Goal: Navigation & Orientation: Find specific page/section

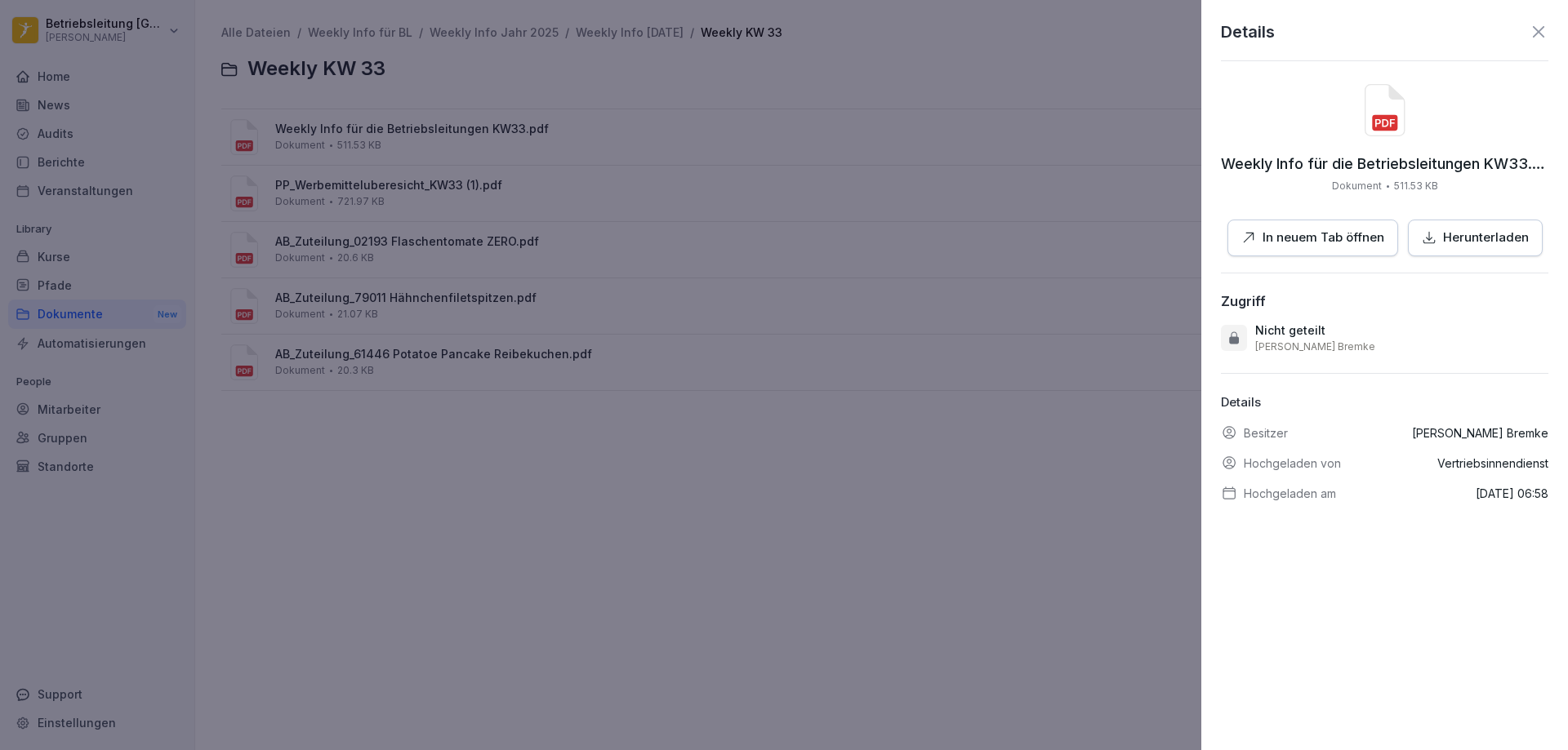
click at [692, 436] on div at bounding box center [784, 375] width 1568 height 750
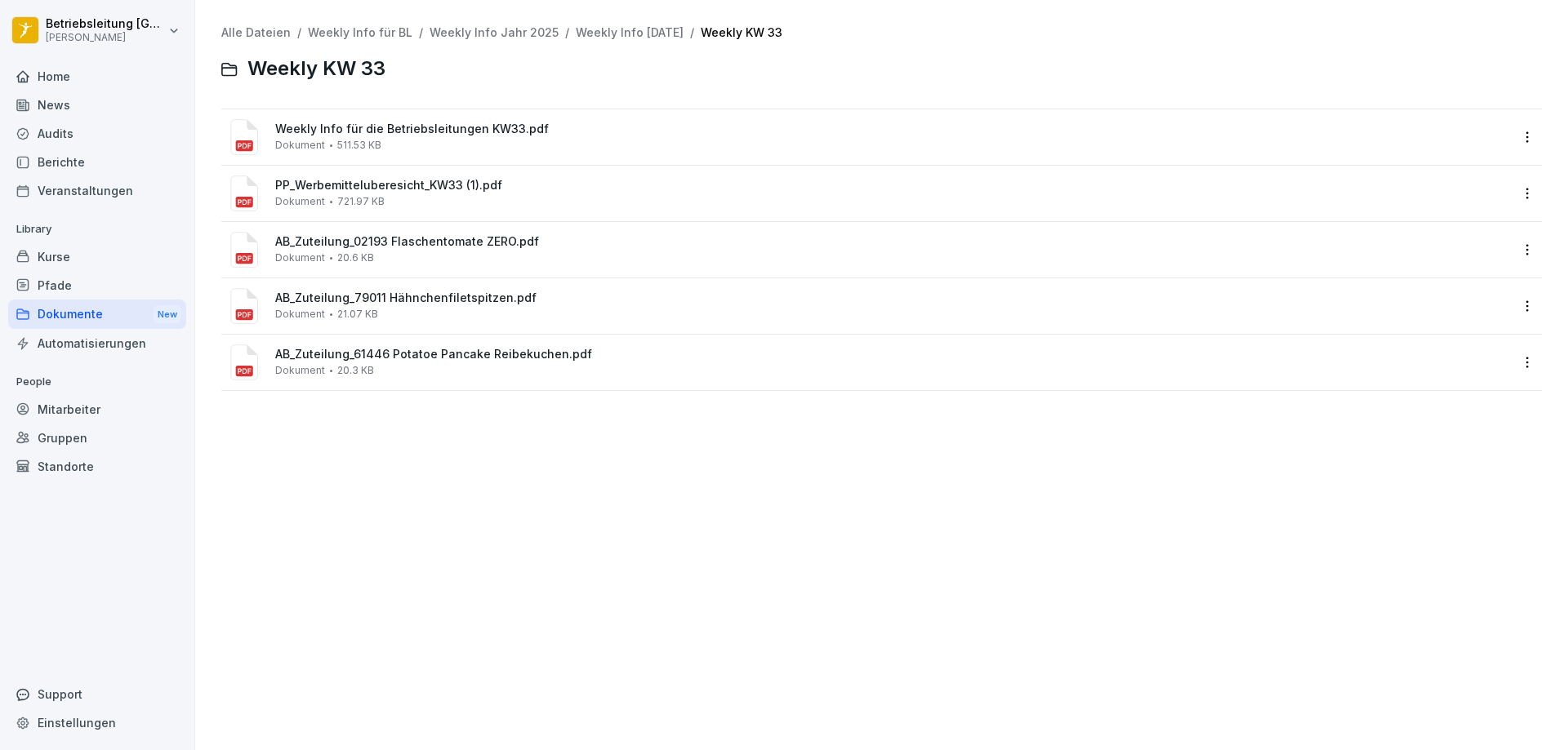
click at [480, 130] on span "Weekly Info für die Betriebsleitungen KW33.pdf" at bounding box center [892, 130] width 1235 height 14
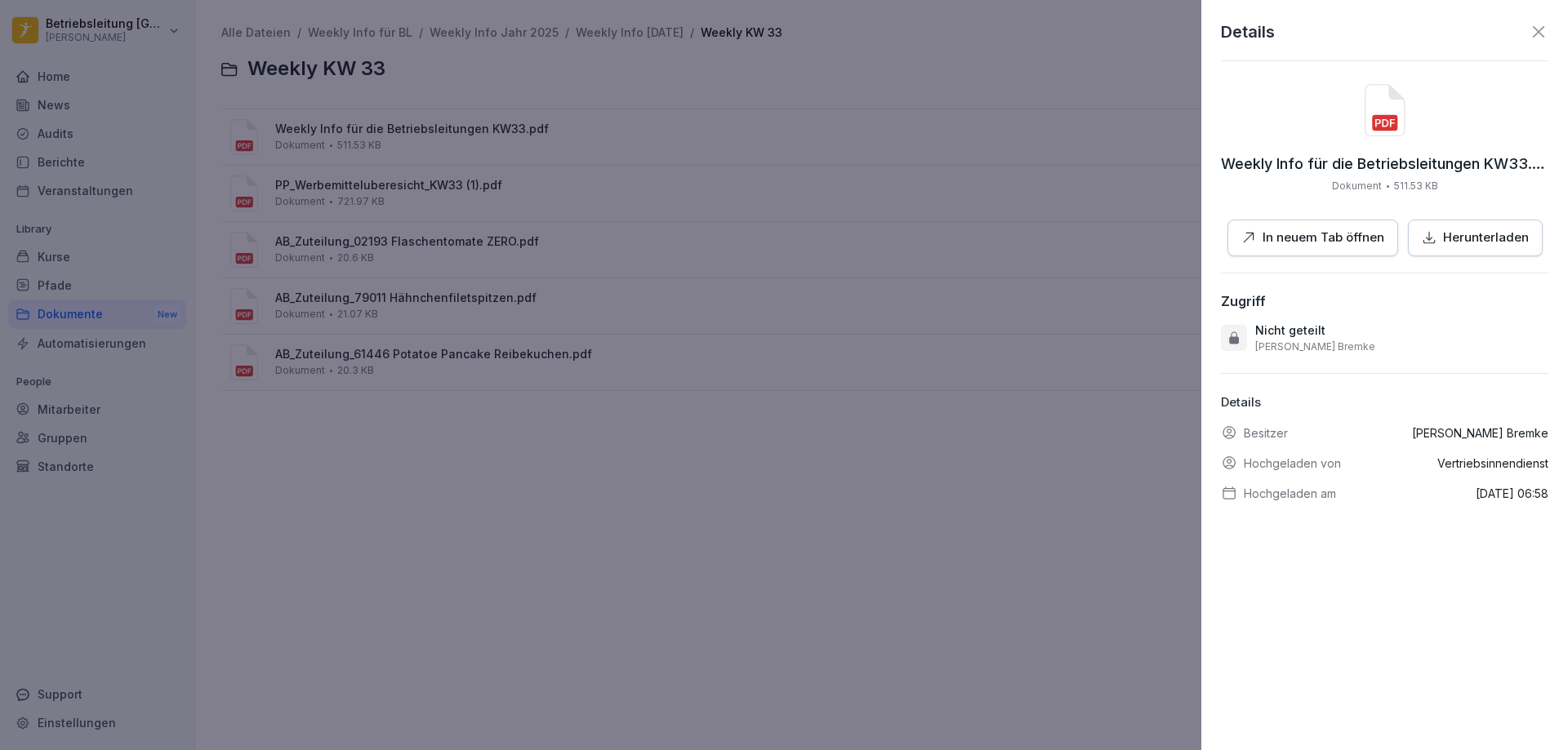
click at [1290, 242] on p "In neuem Tab öffnen" at bounding box center [1323, 238] width 122 height 19
click at [1336, 242] on p "In neuem Tab öffnen" at bounding box center [1323, 238] width 122 height 19
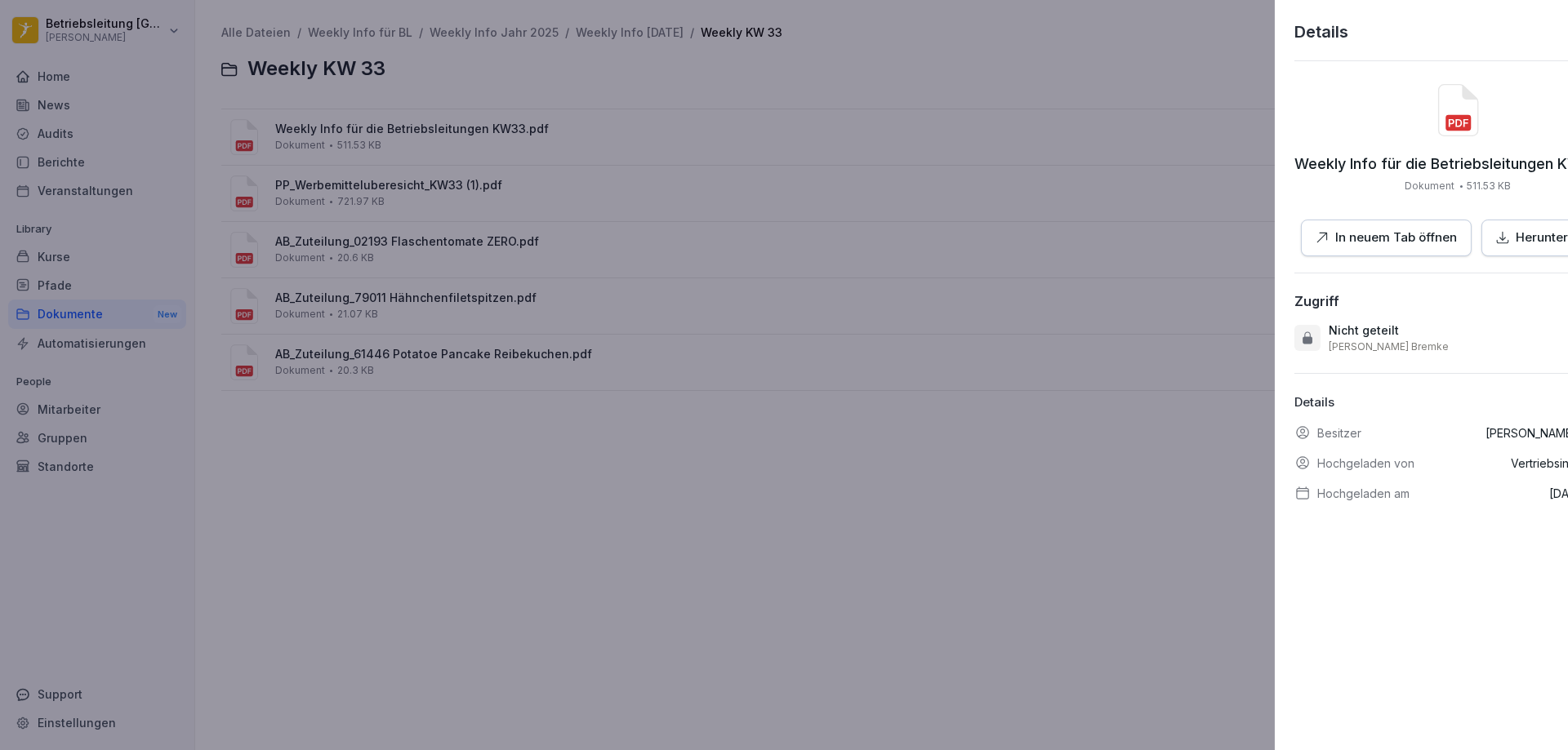
click at [750, 467] on div at bounding box center [784, 375] width 1568 height 750
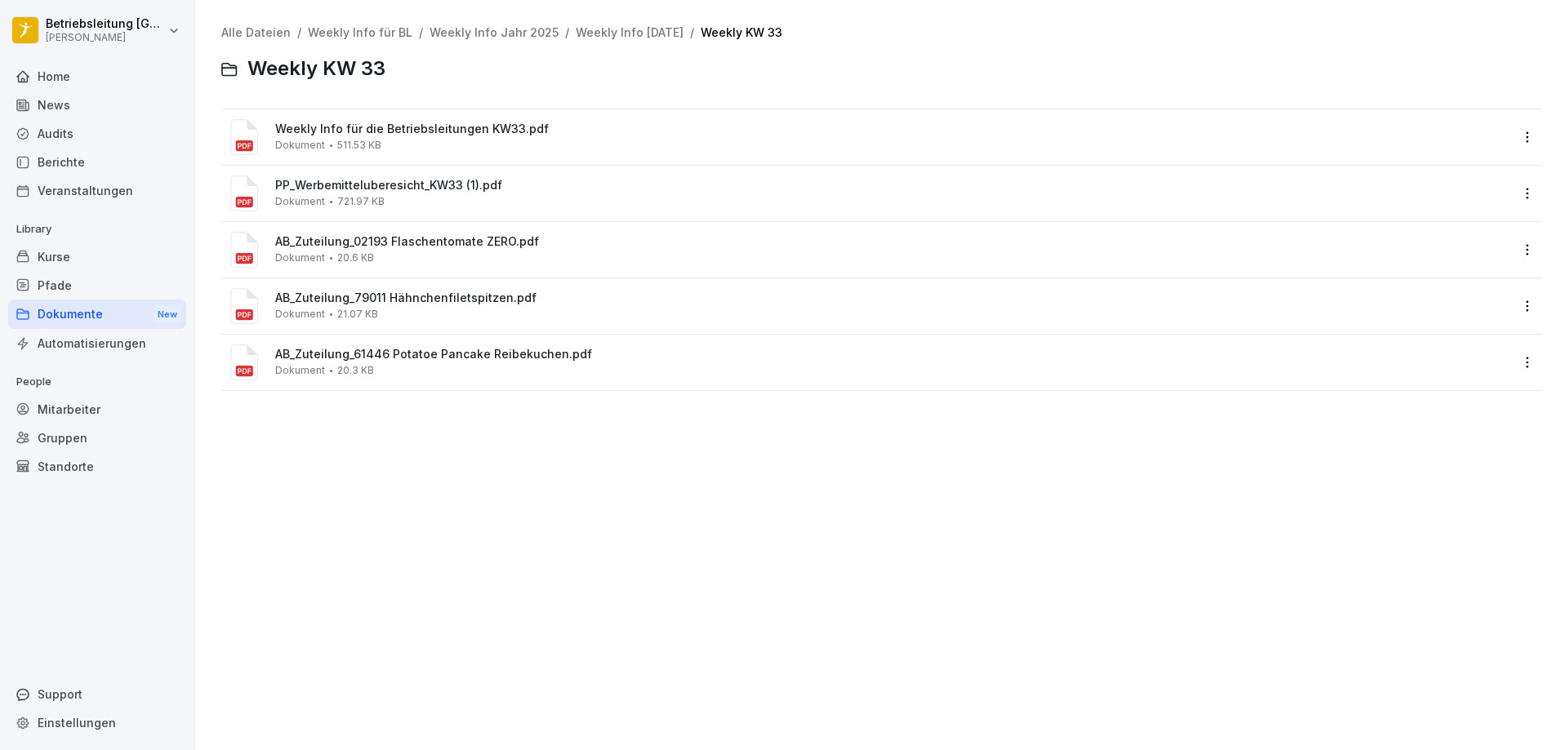
click at [78, 167] on div "Berichte" at bounding box center [97, 162] width 178 height 29
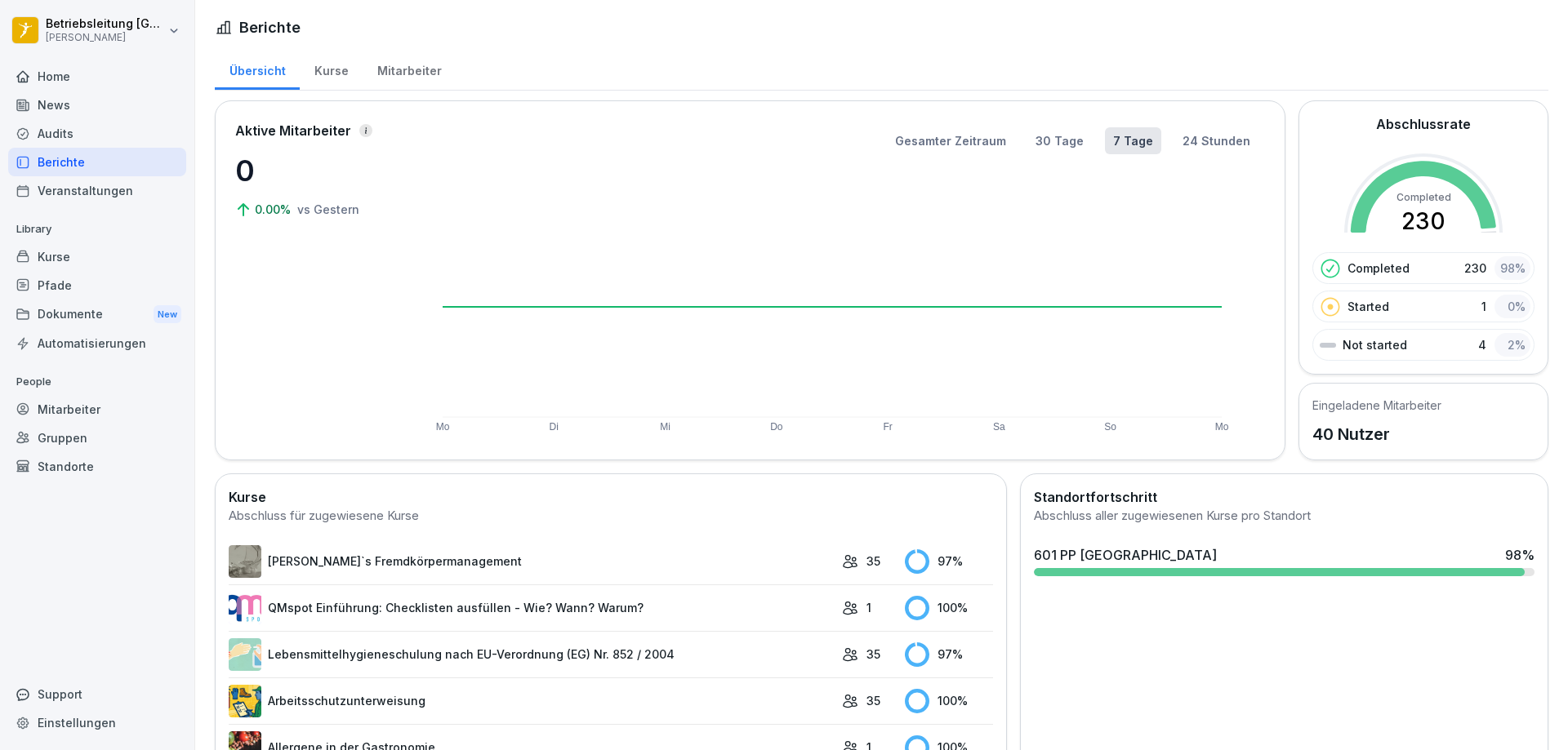
click at [79, 252] on div "Kurse" at bounding box center [97, 257] width 178 height 29
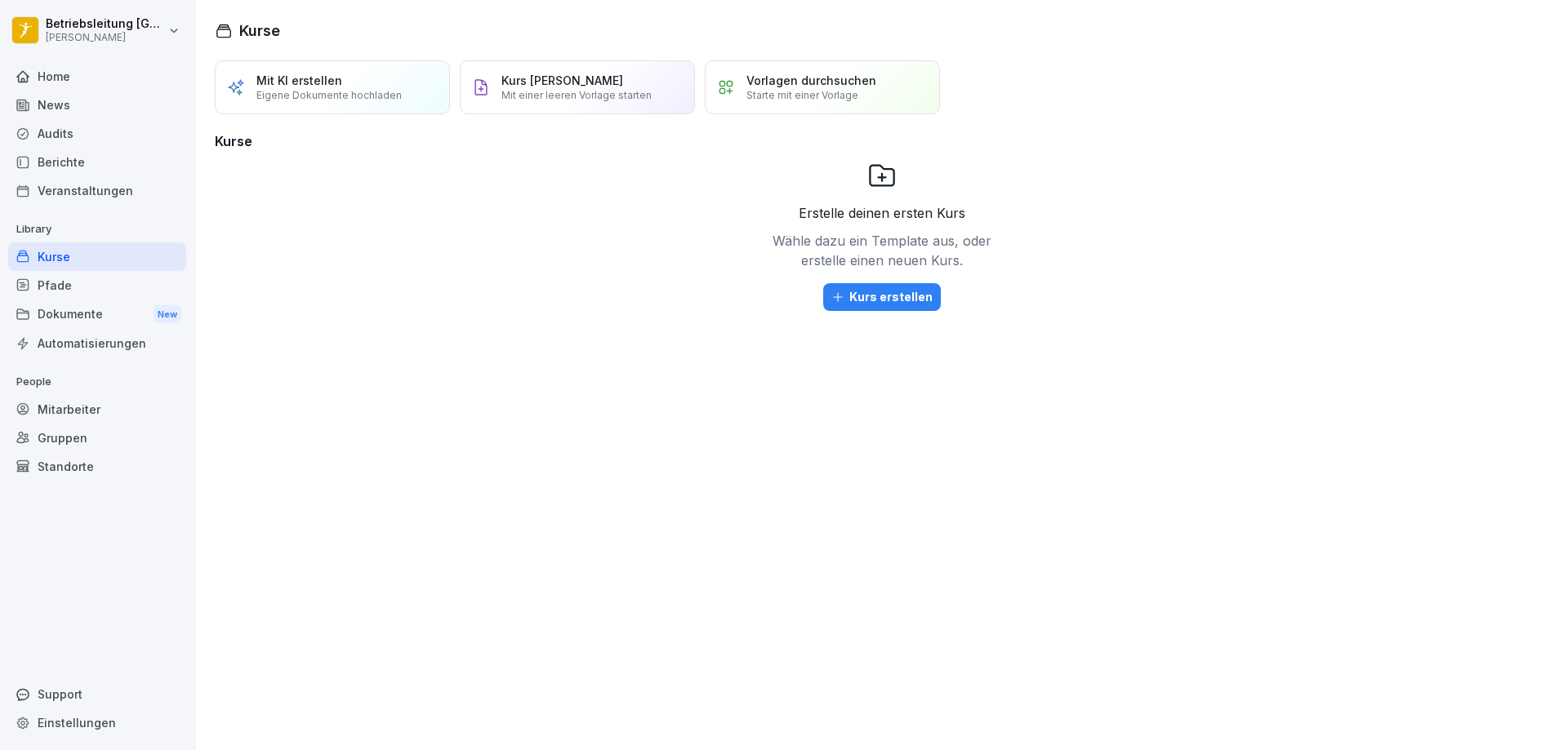
click at [98, 316] on div "Dokumente New" at bounding box center [97, 314] width 178 height 30
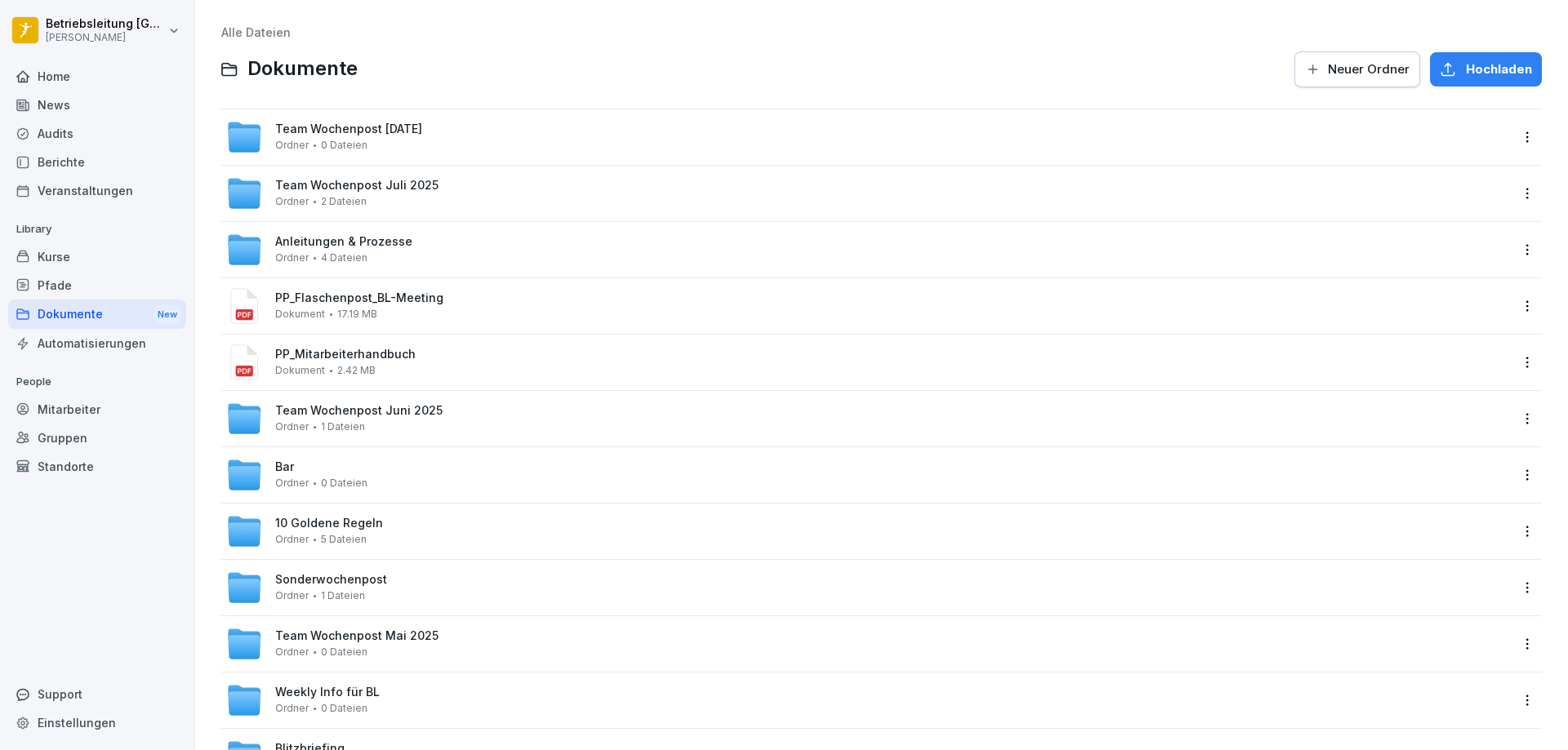
click at [67, 164] on div "Berichte" at bounding box center [97, 162] width 178 height 29
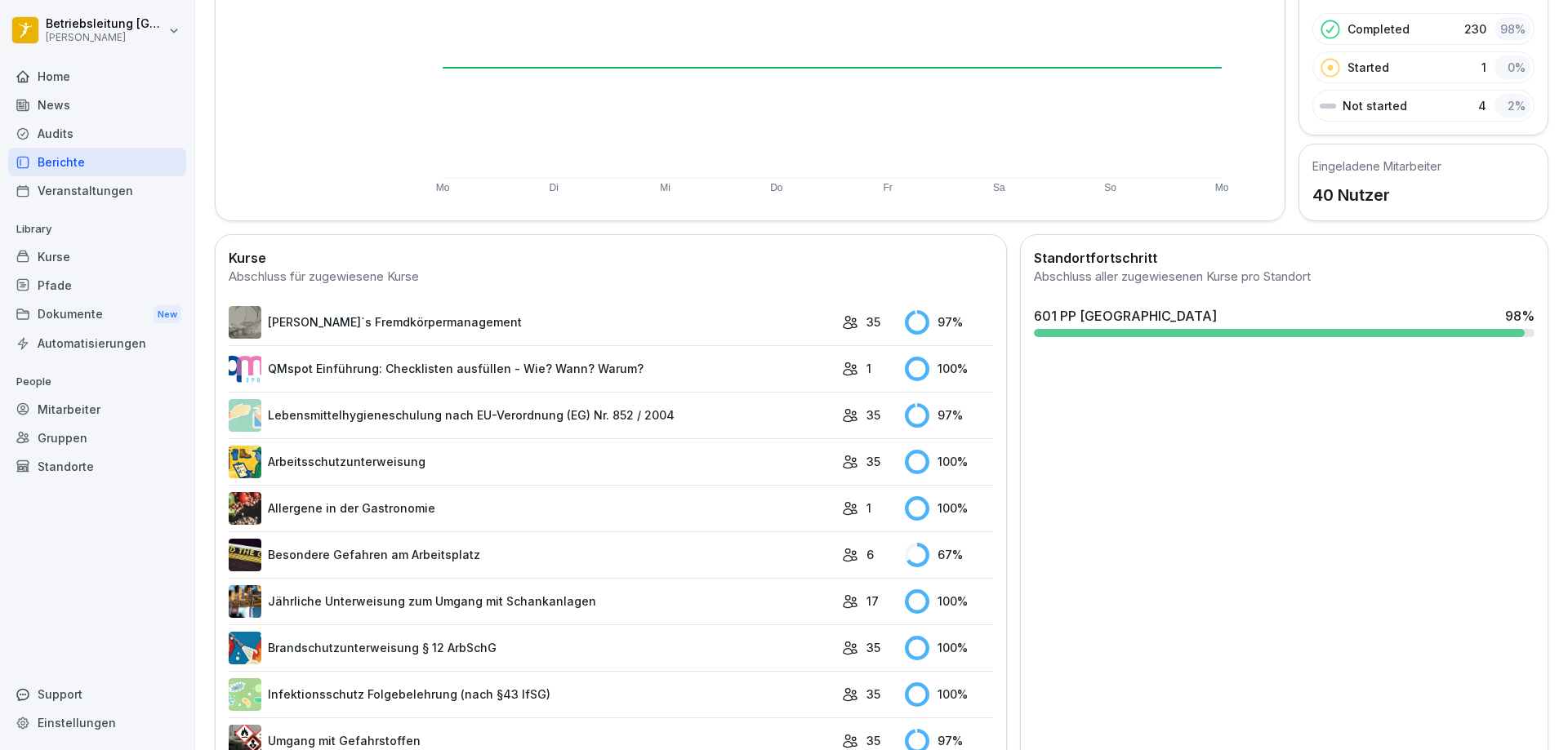
scroll to position [211, 0]
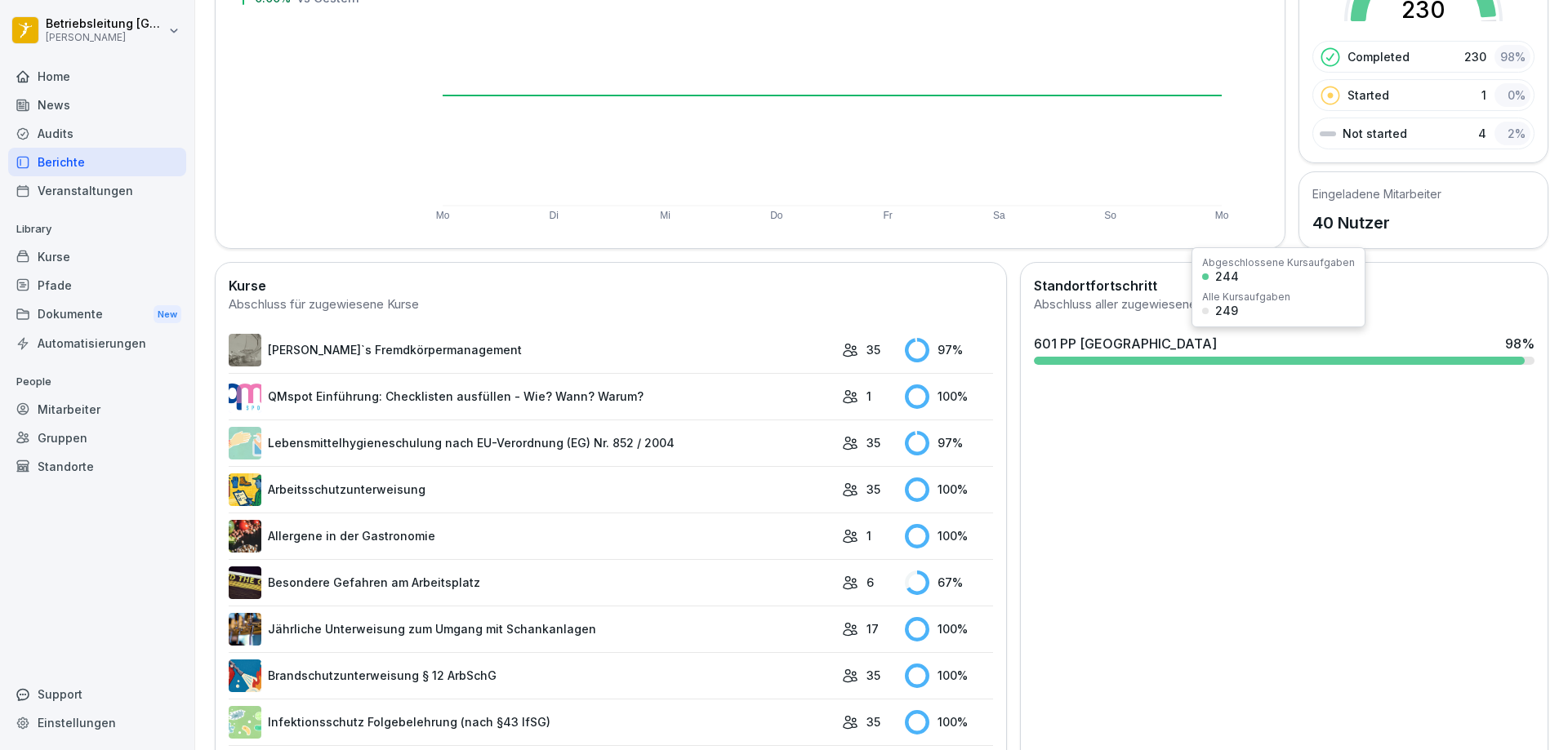
click at [1235, 358] on div at bounding box center [1279, 360] width 490 height 8
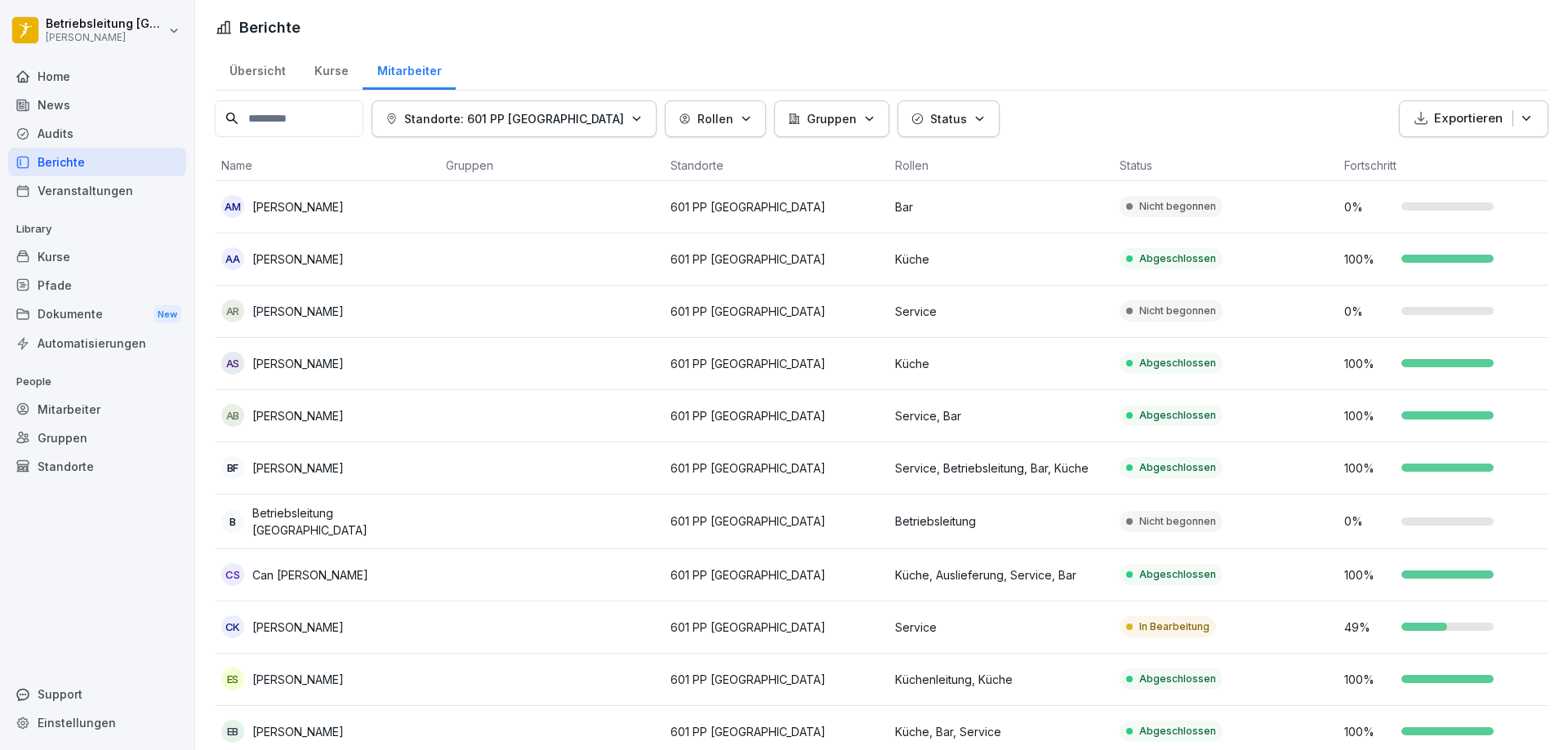
click at [1518, 124] on icon "button" at bounding box center [1526, 118] width 17 height 17
click at [455, 316] on td at bounding box center [552, 311] width 225 height 52
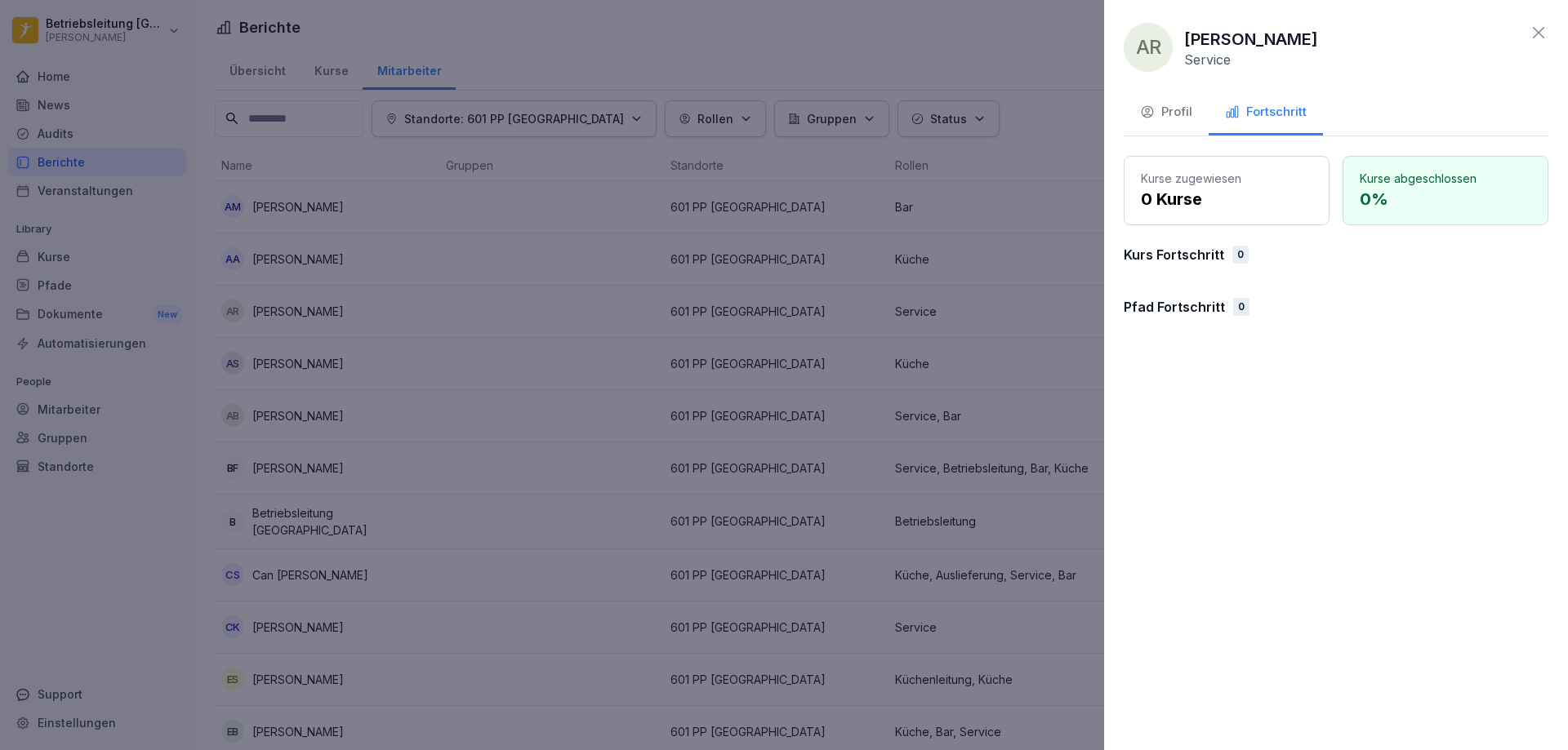
click at [1174, 108] on div "Profil" at bounding box center [1166, 112] width 52 height 19
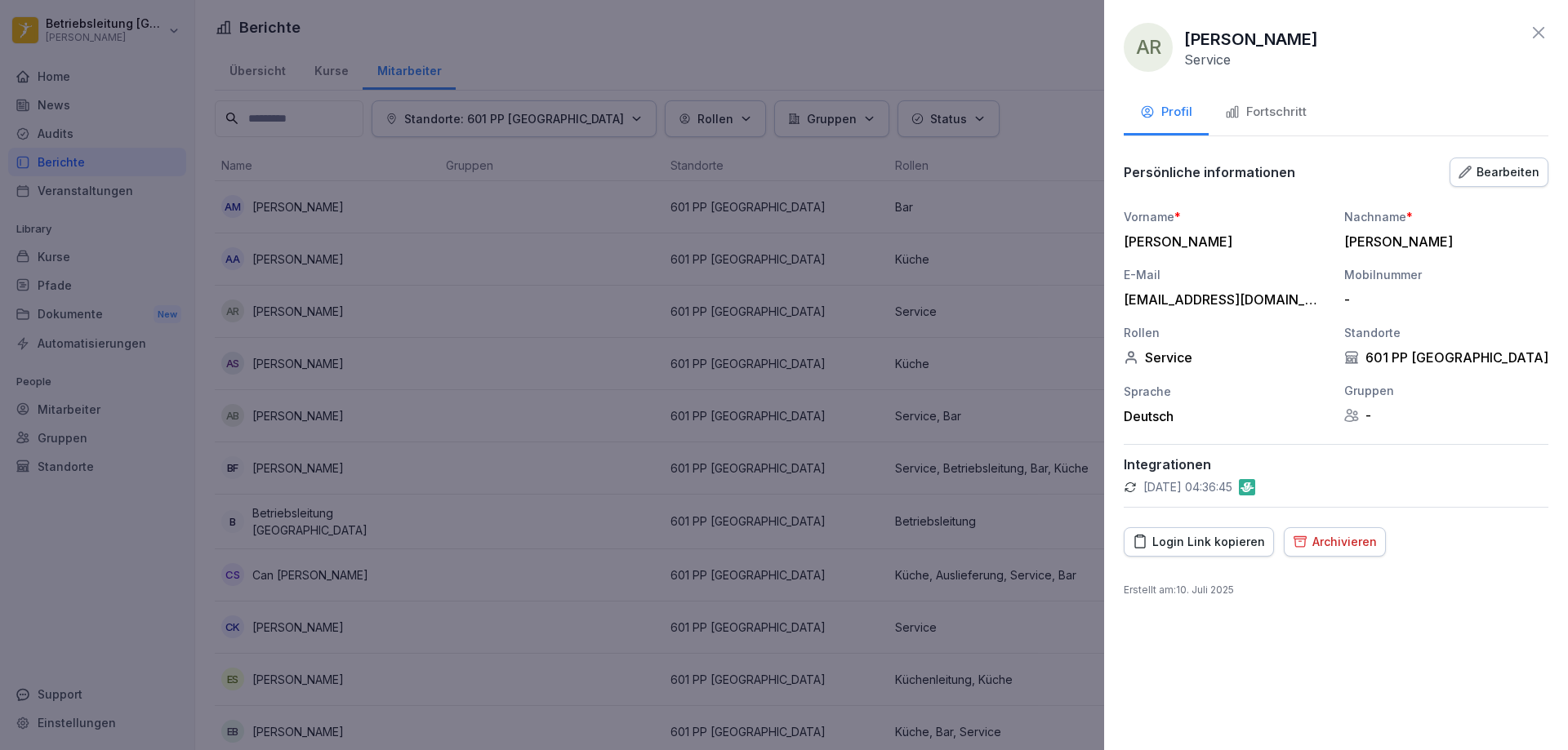
click at [1329, 544] on div "Archivieren" at bounding box center [1335, 542] width 84 height 18
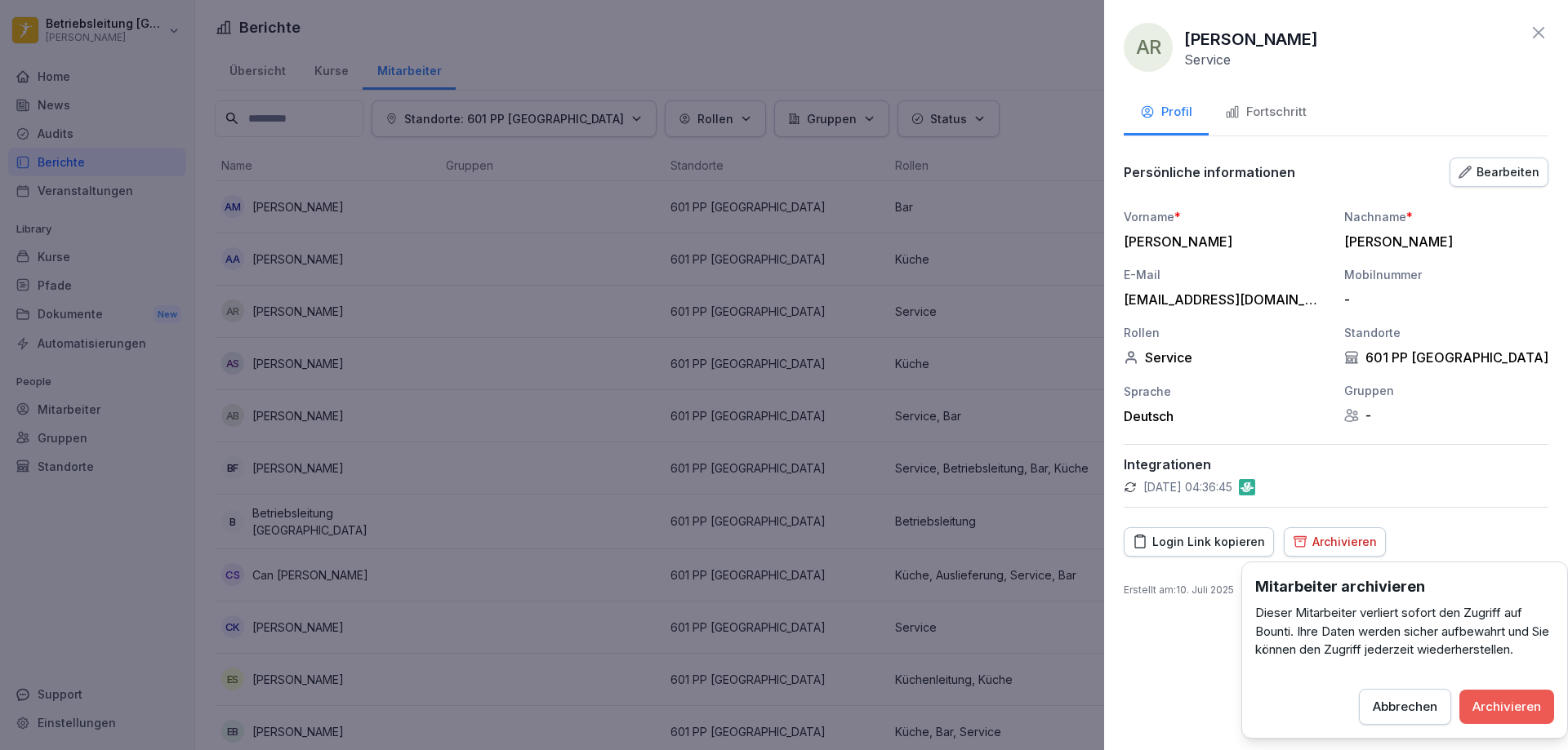
click at [1513, 706] on div "Archivieren" at bounding box center [1506, 706] width 69 height 18
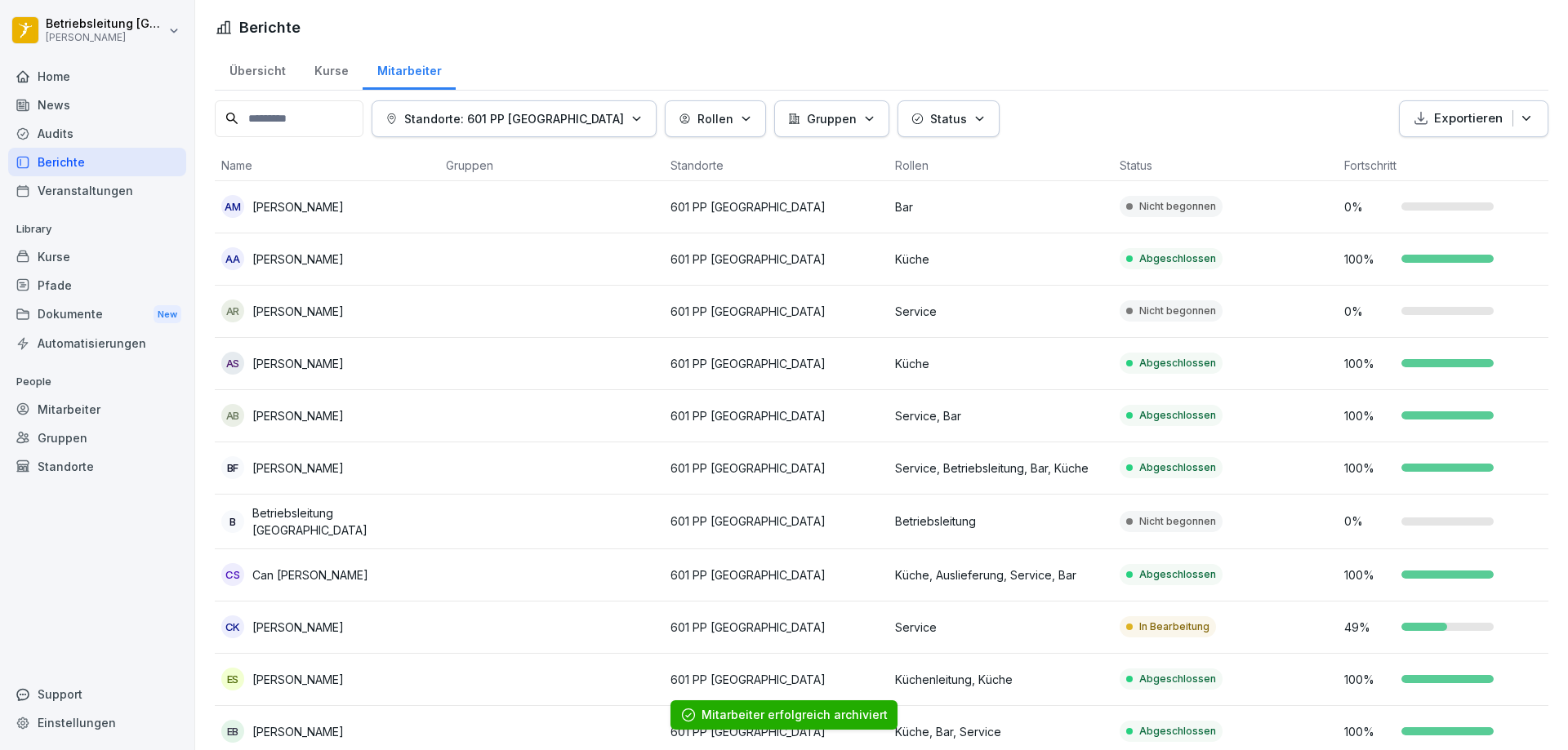
click at [318, 77] on div "Kurse" at bounding box center [331, 69] width 63 height 42
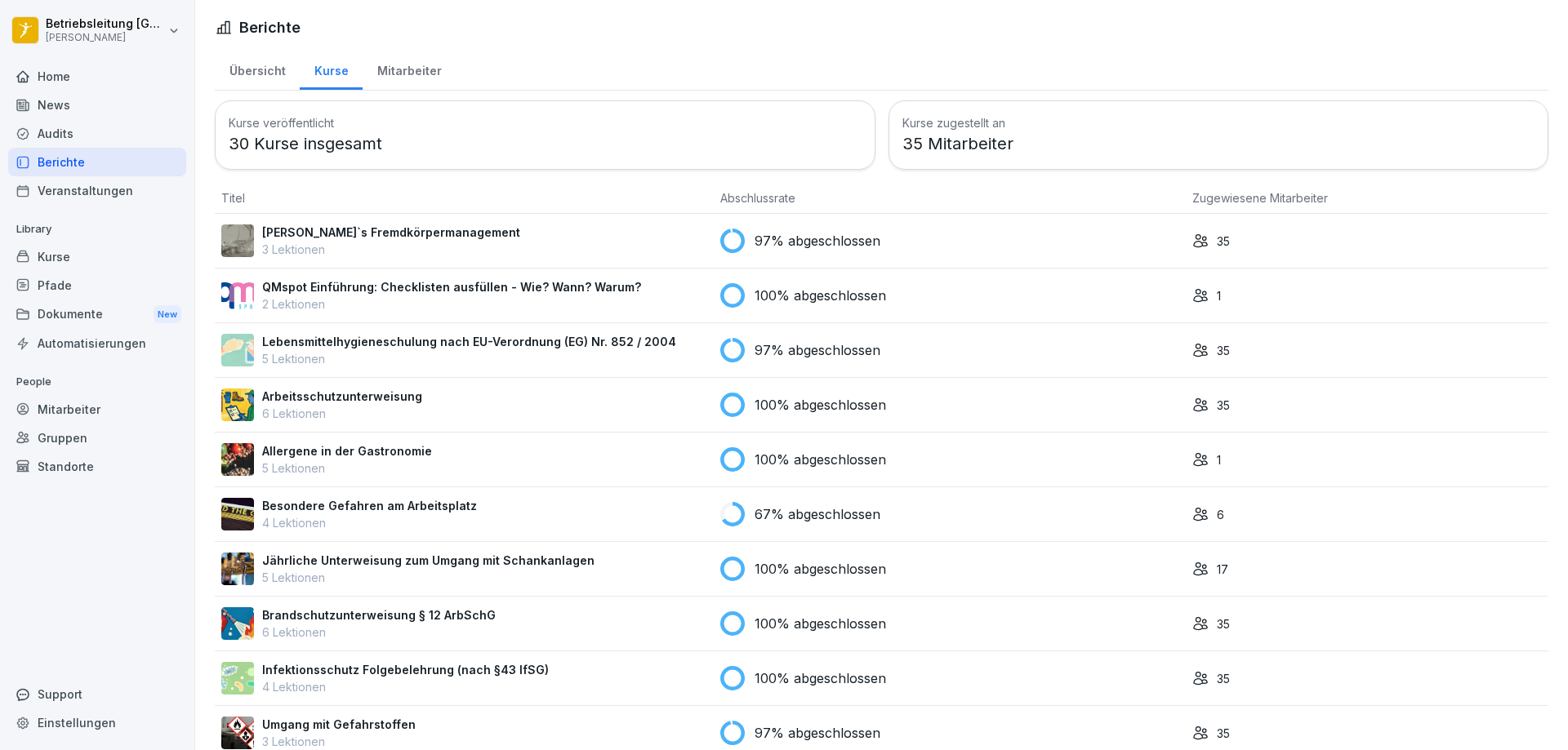
click at [272, 72] on div "Übersicht" at bounding box center [258, 69] width 85 height 42
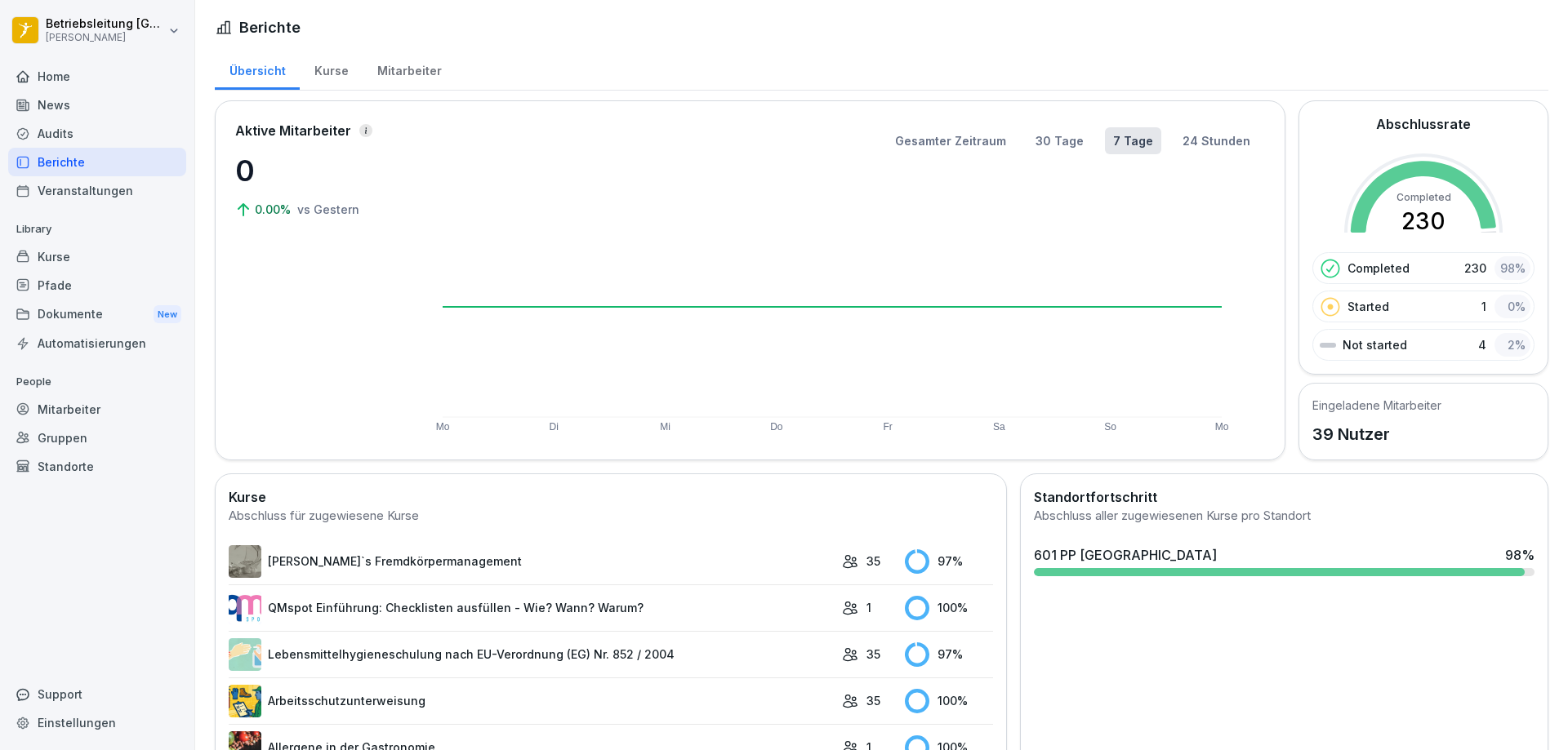
click at [1429, 341] on div "Not started 4 2 %" at bounding box center [1423, 345] width 222 height 32
